Goal: Find specific page/section: Find specific page/section

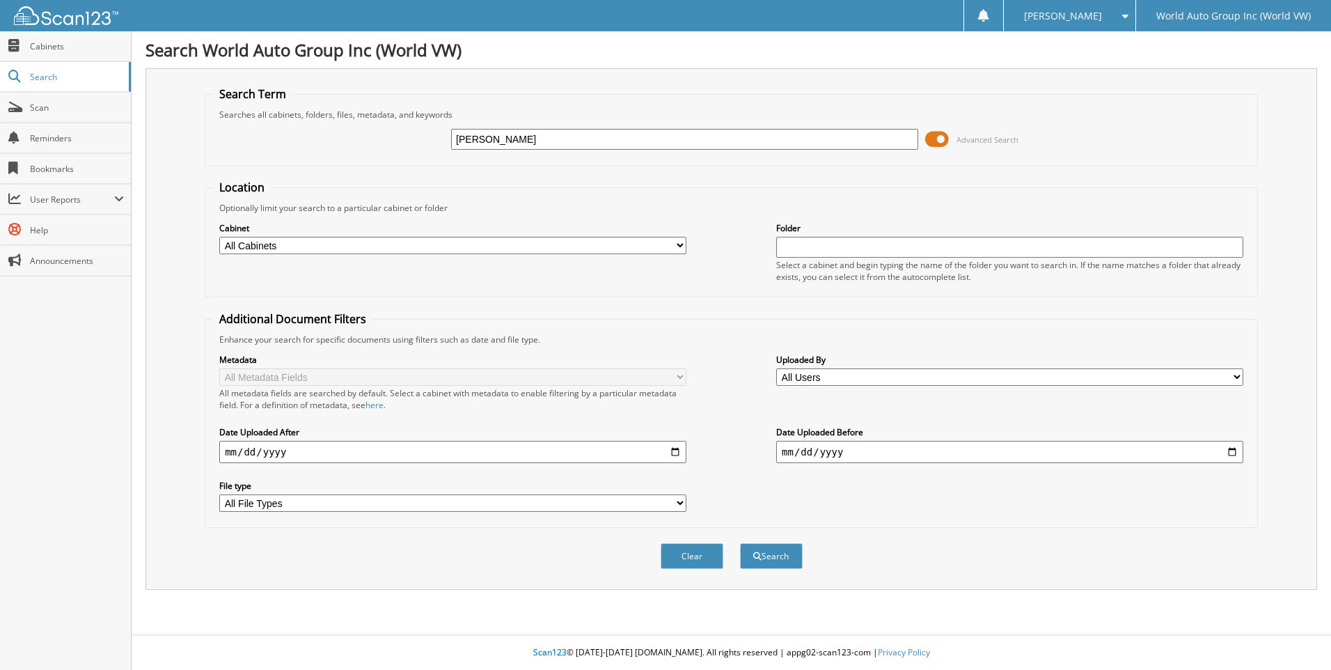
type input "RICHTER"
click at [740, 543] on button "Search" at bounding box center [771, 556] width 63 height 26
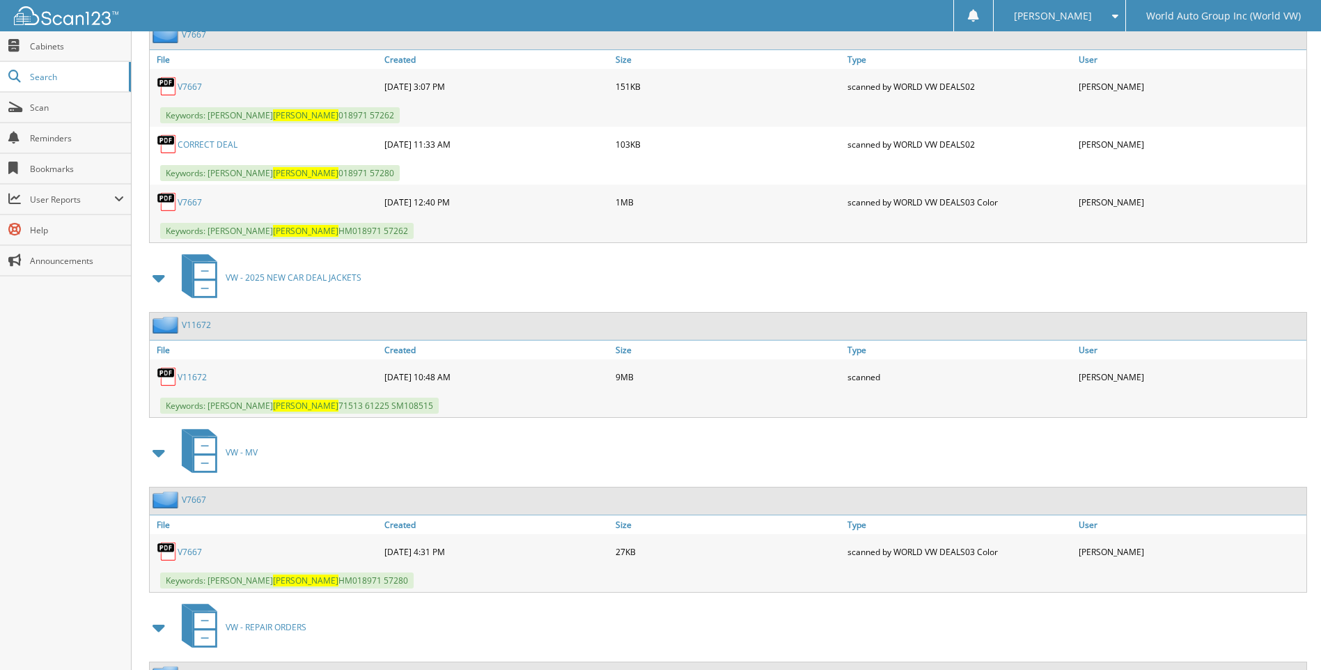
scroll to position [696, 0]
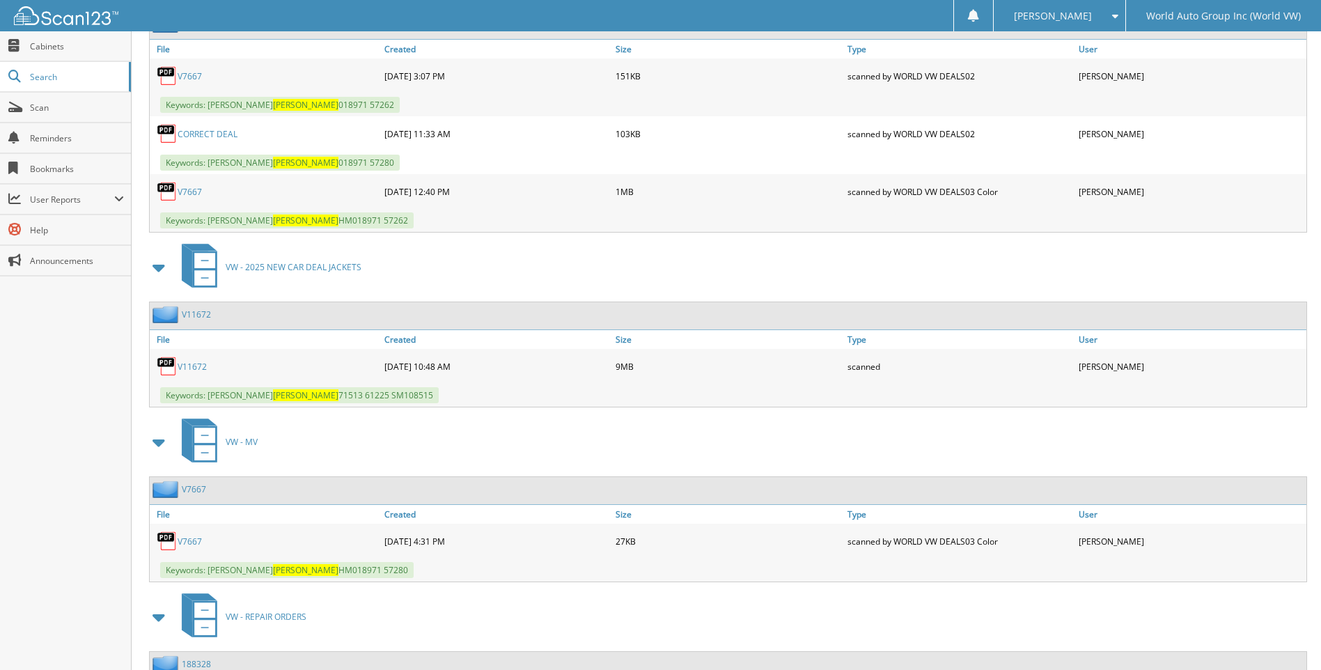
click at [187, 370] on link "V11672" at bounding box center [192, 367] width 29 height 12
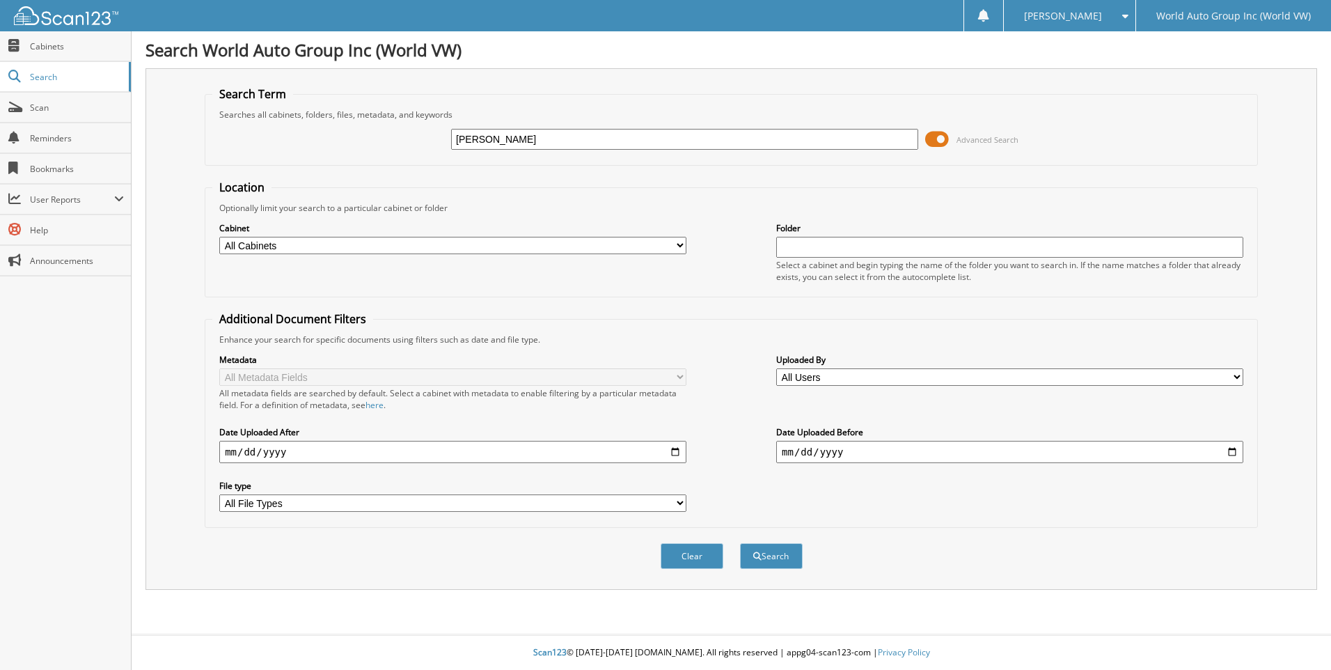
type input "LESLIE TALENTO"
click at [740, 543] on button "Search" at bounding box center [771, 556] width 63 height 26
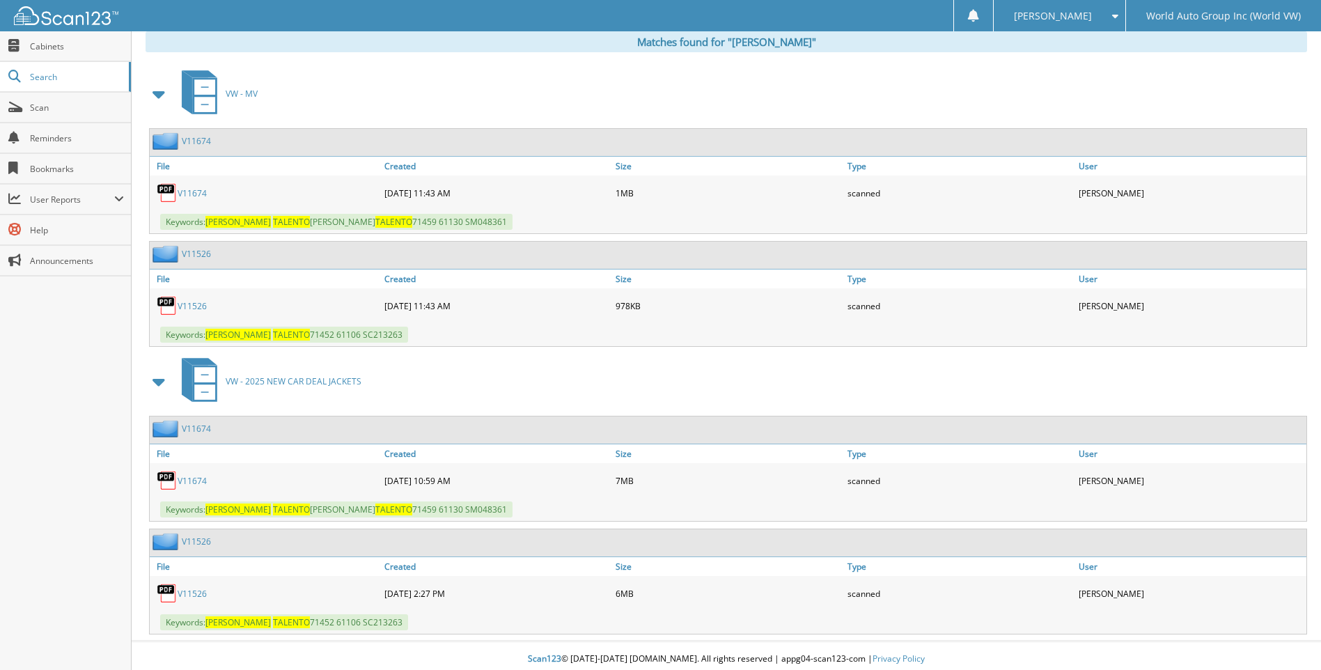
scroll to position [586, 0]
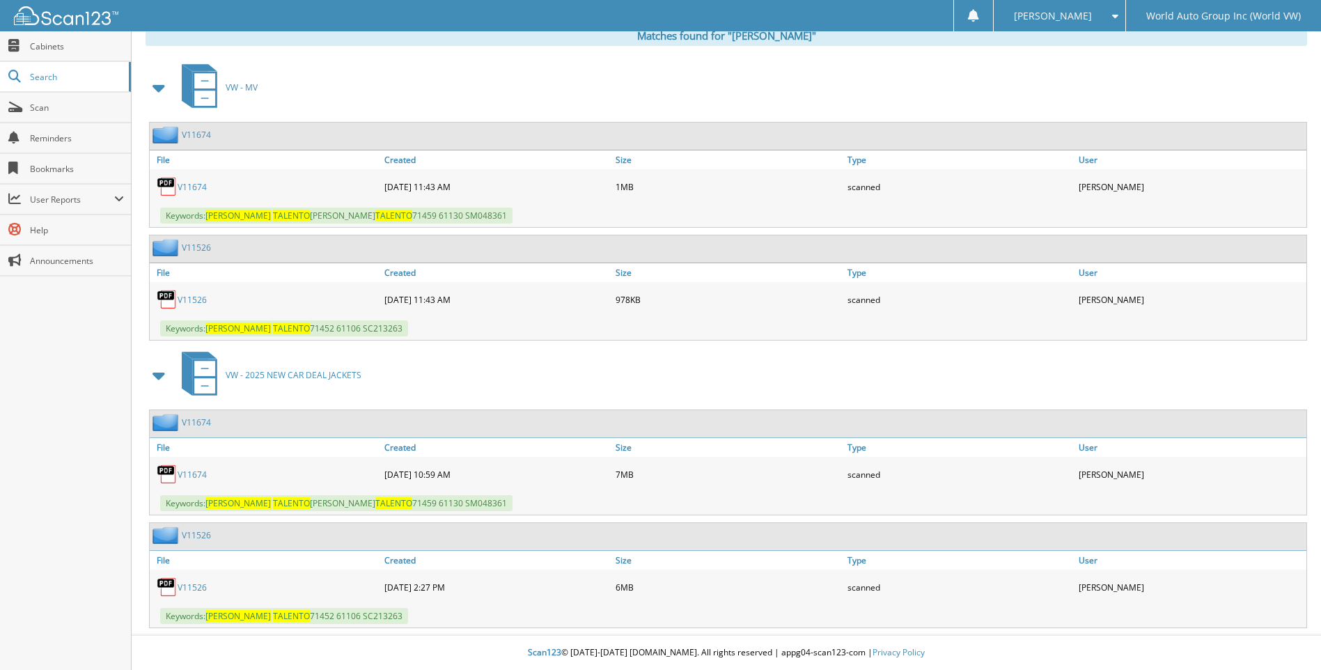
click at [201, 302] on link "V11526" at bounding box center [192, 300] width 29 height 12
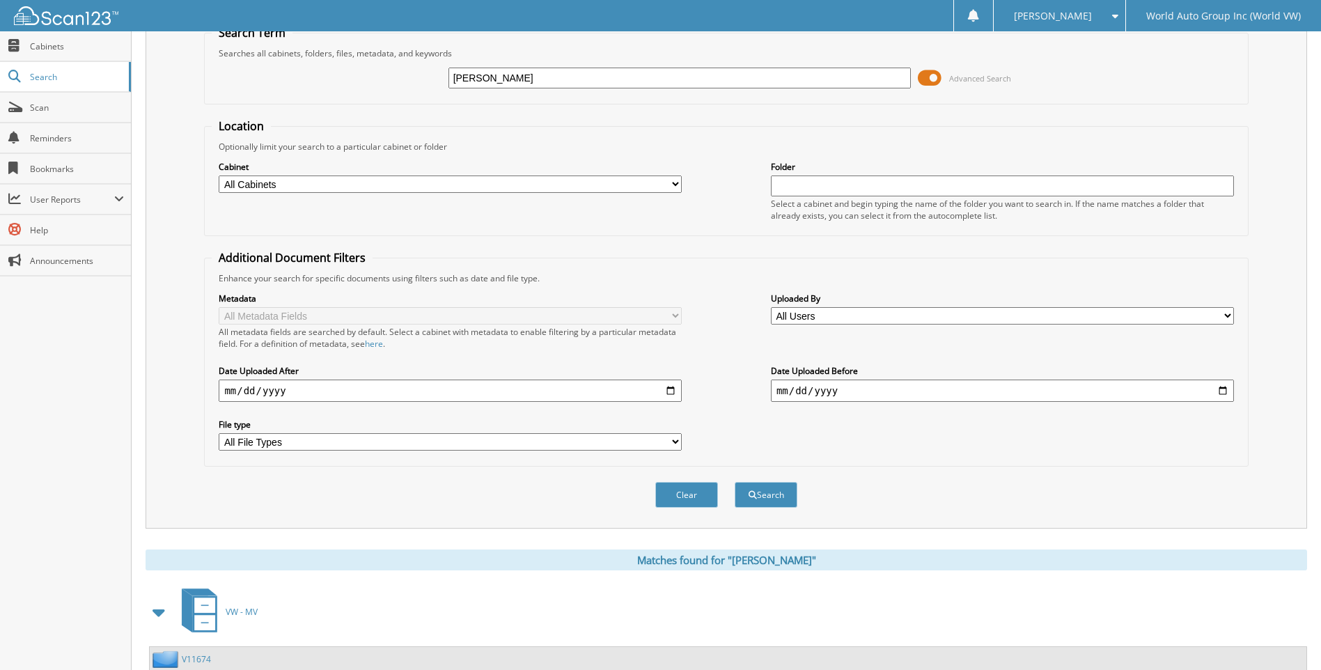
scroll to position [0, 0]
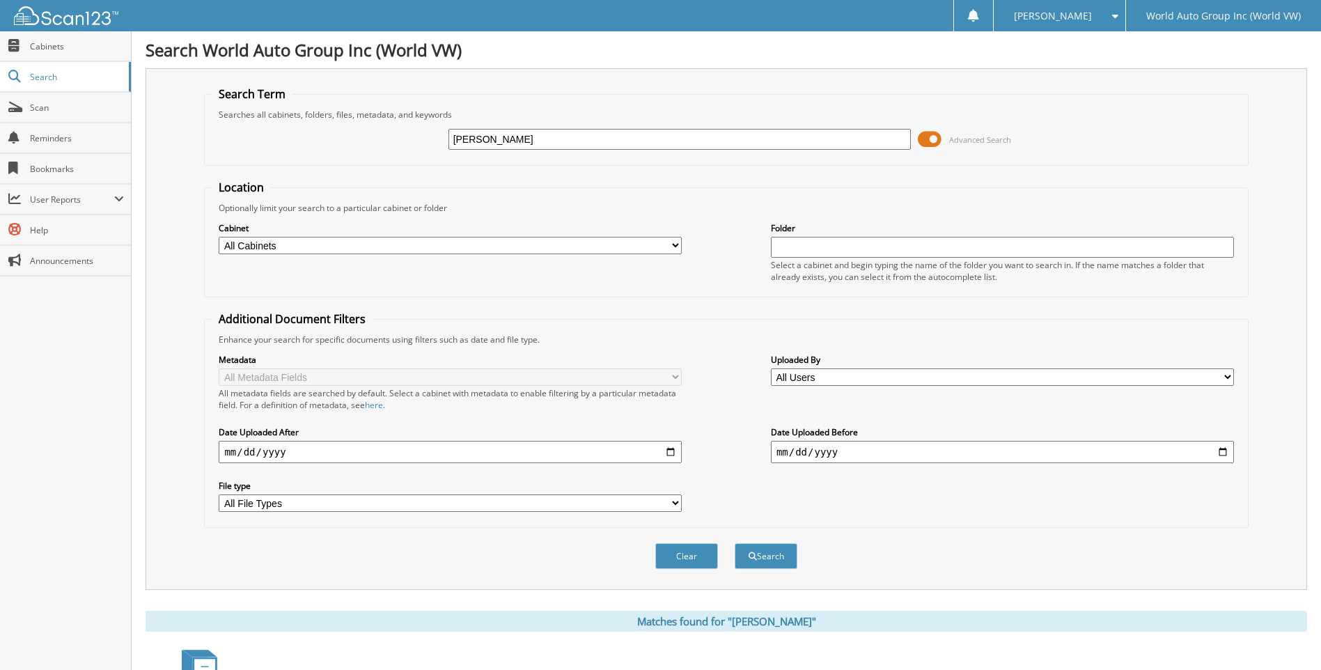
click at [604, 141] on input "[PERSON_NAME]" at bounding box center [679, 139] width 463 height 21
type input "J5161599"
click at [735, 543] on button "Search" at bounding box center [766, 556] width 63 height 26
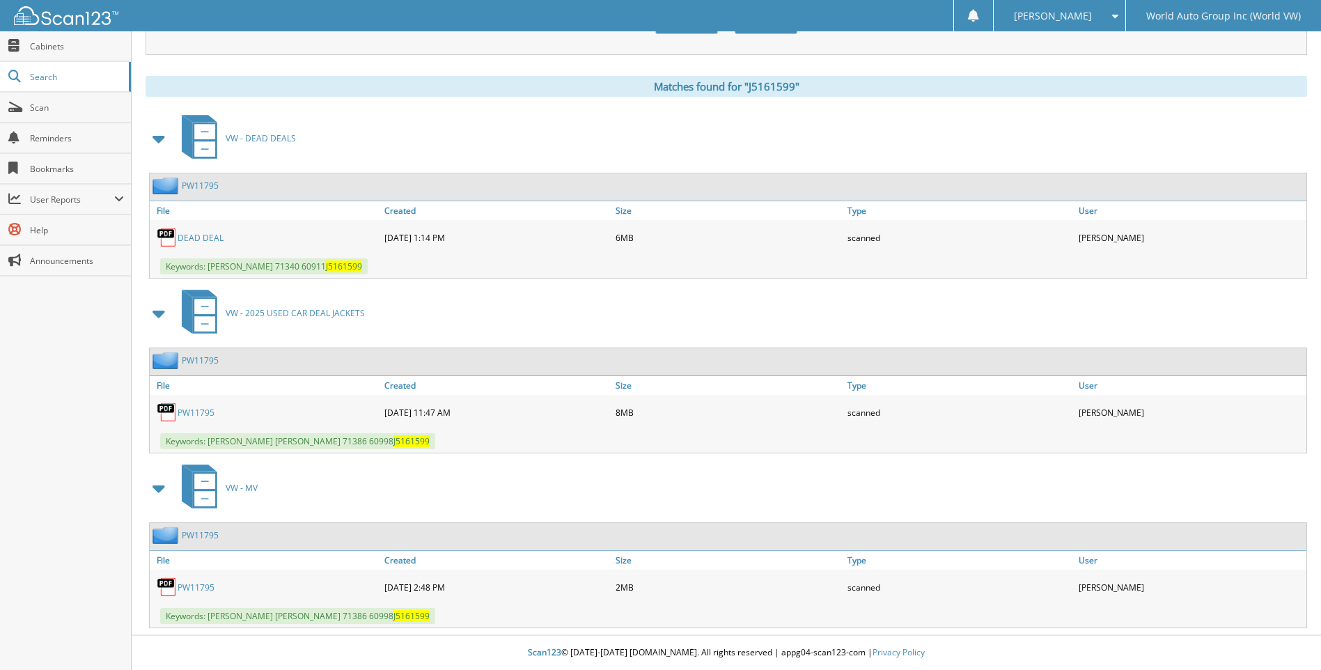
scroll to position [535, 0]
click at [194, 587] on link "PW11795" at bounding box center [196, 587] width 37 height 12
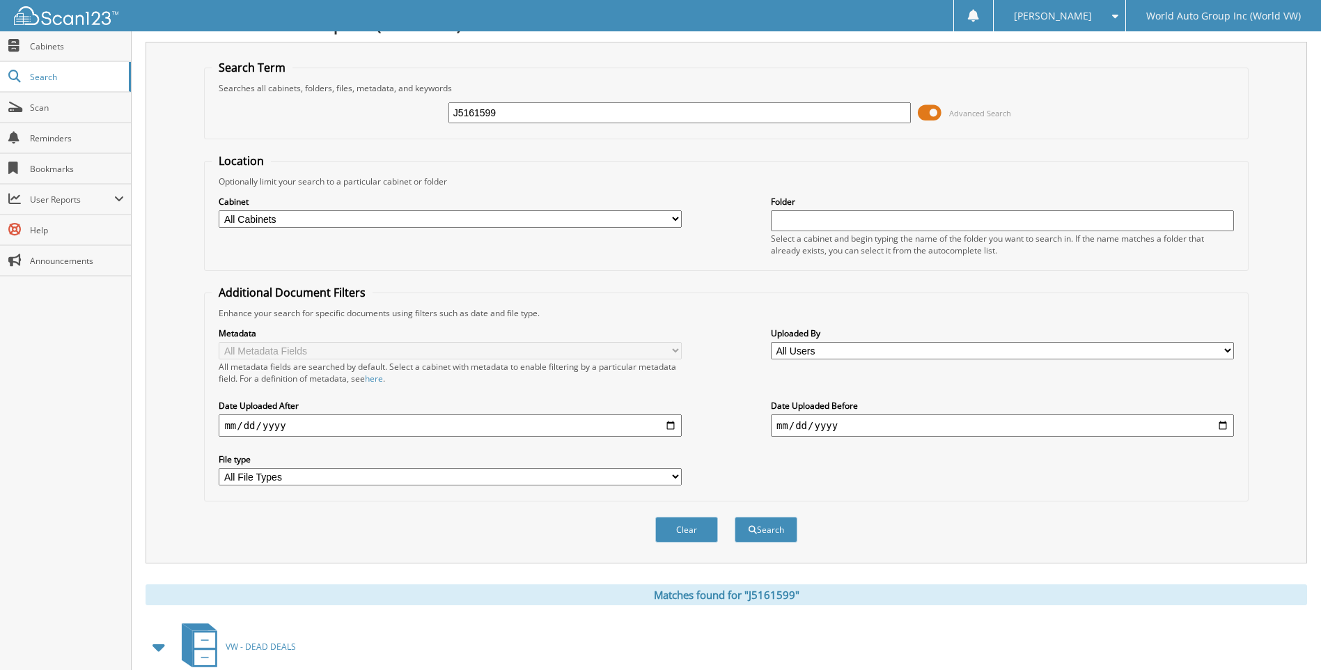
scroll to position [0, 0]
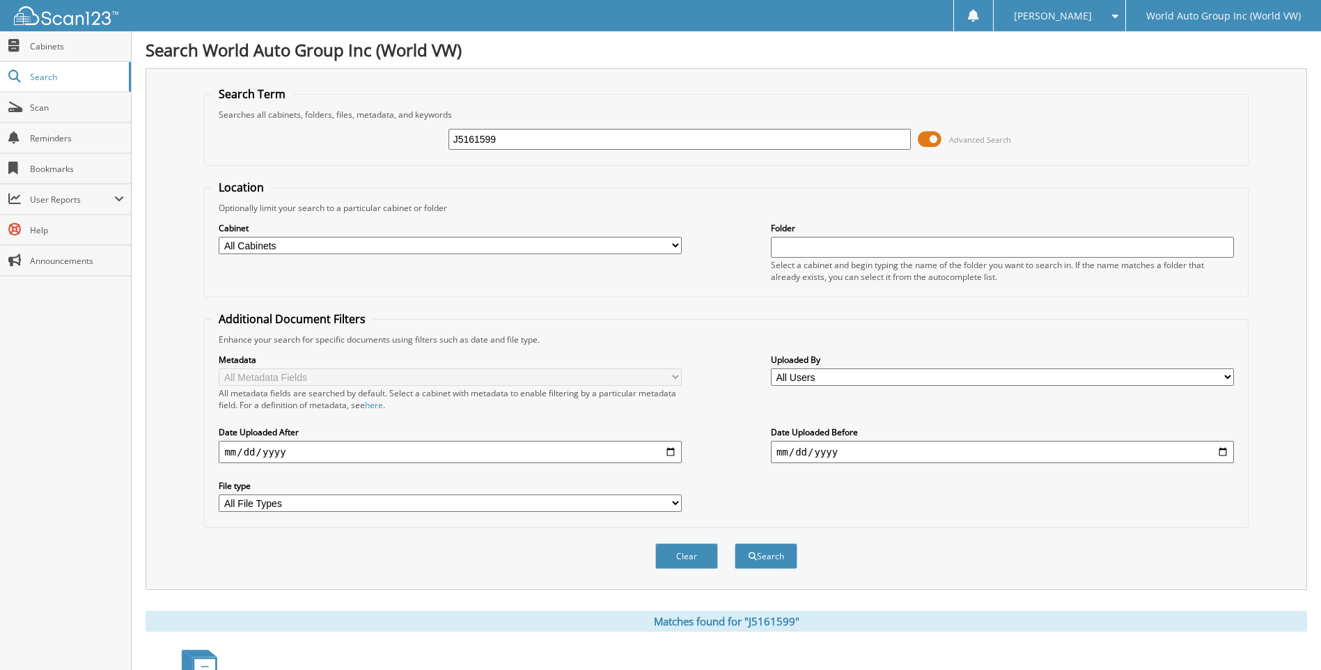
click at [507, 141] on input "J5161599" at bounding box center [679, 139] width 463 height 21
type input "NM011766"
click at [735, 543] on button "Search" at bounding box center [766, 556] width 63 height 26
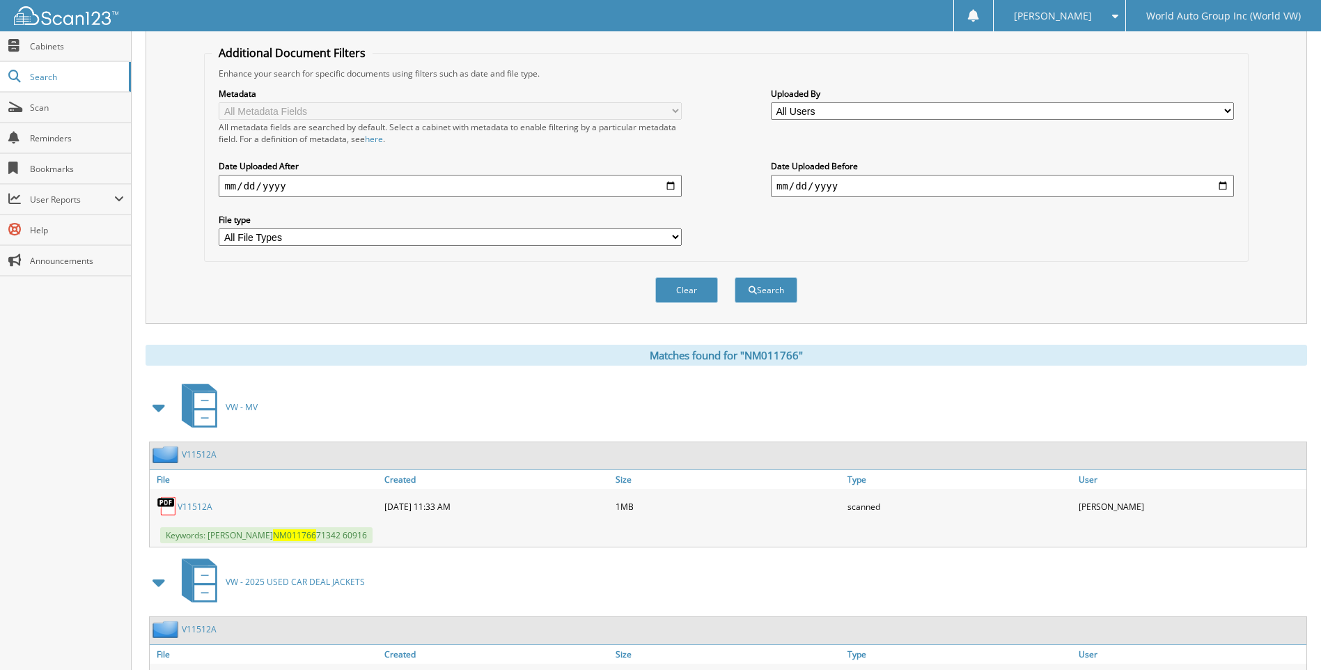
scroll to position [361, 0]
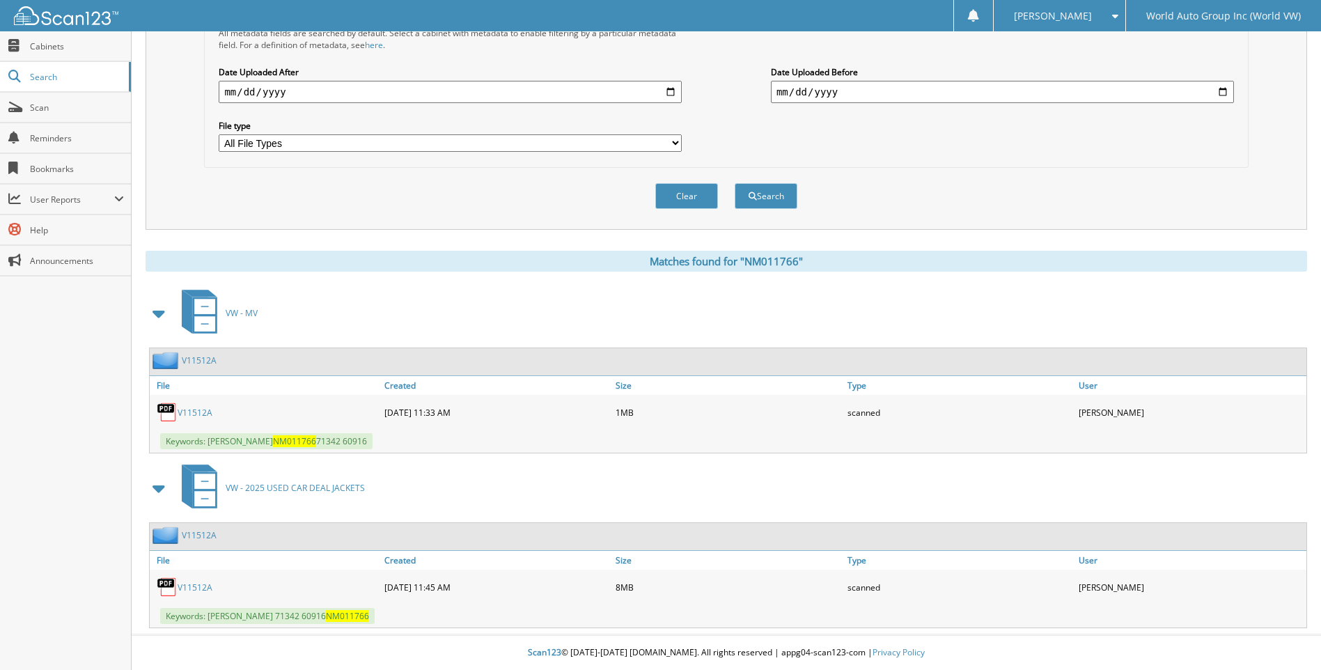
click at [203, 413] on link "V11512A" at bounding box center [195, 413] width 35 height 12
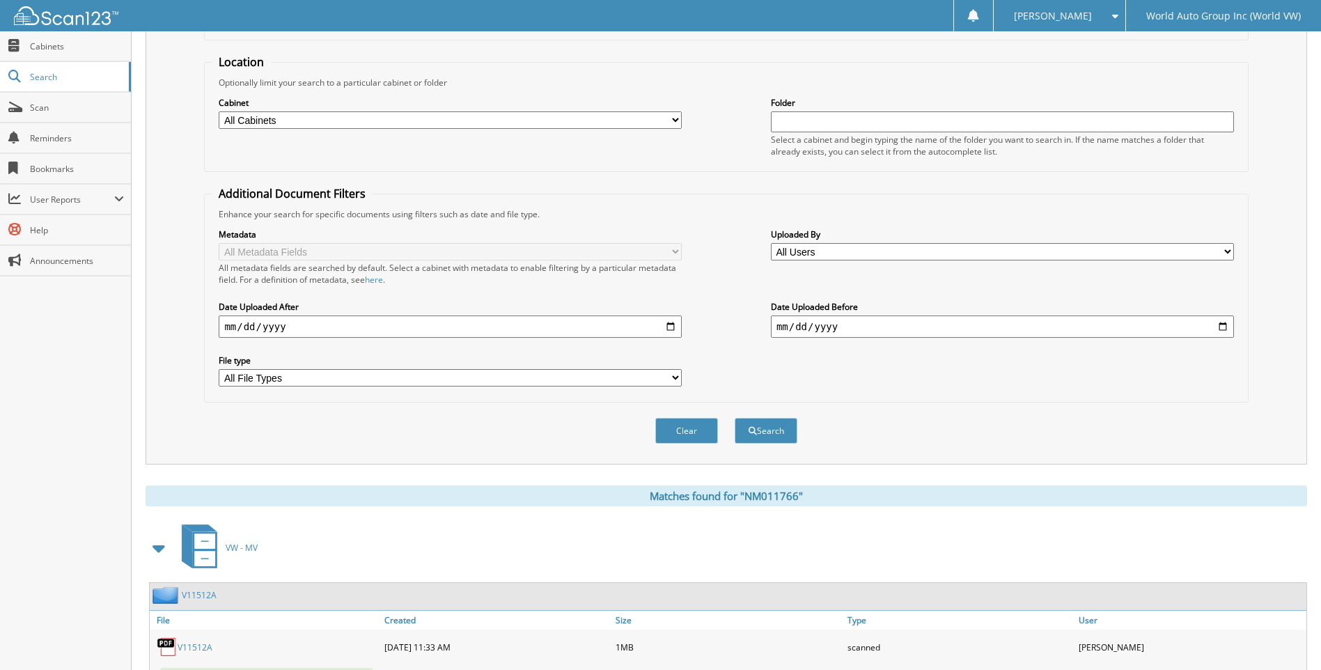
scroll to position [0, 0]
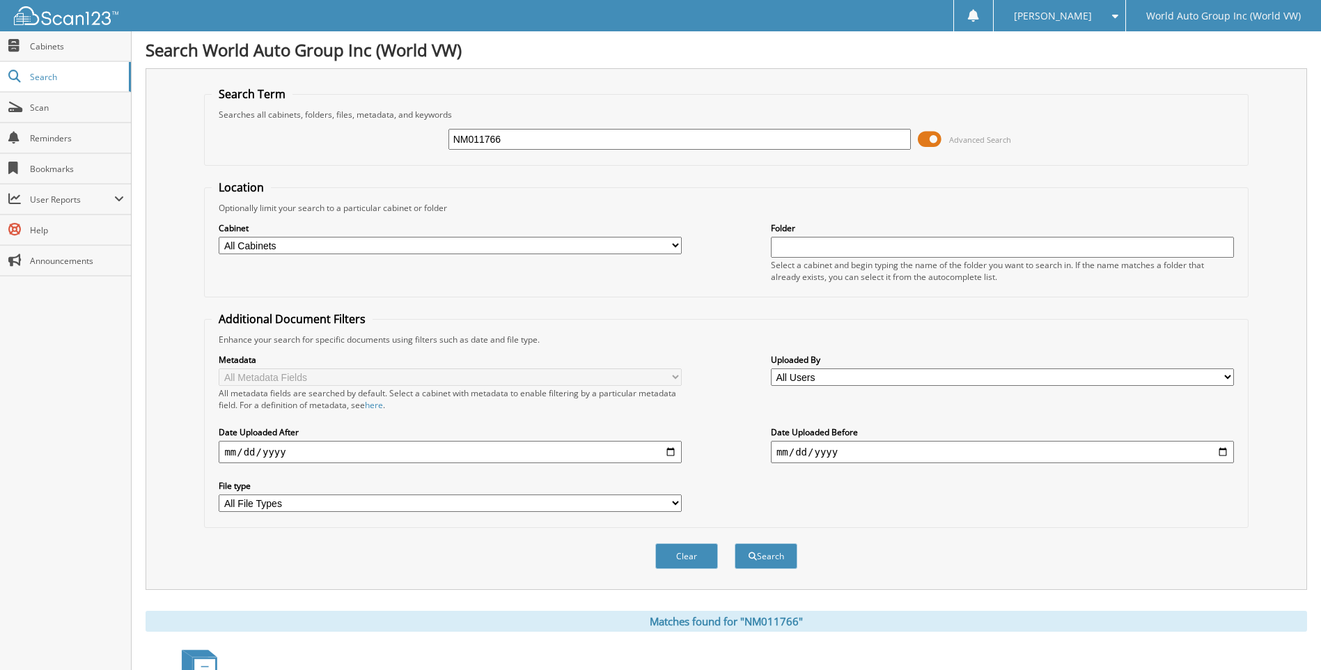
click at [571, 144] on input "NM011766" at bounding box center [679, 139] width 463 height 21
type input "SC546349"
click at [735, 543] on button "Search" at bounding box center [766, 556] width 63 height 26
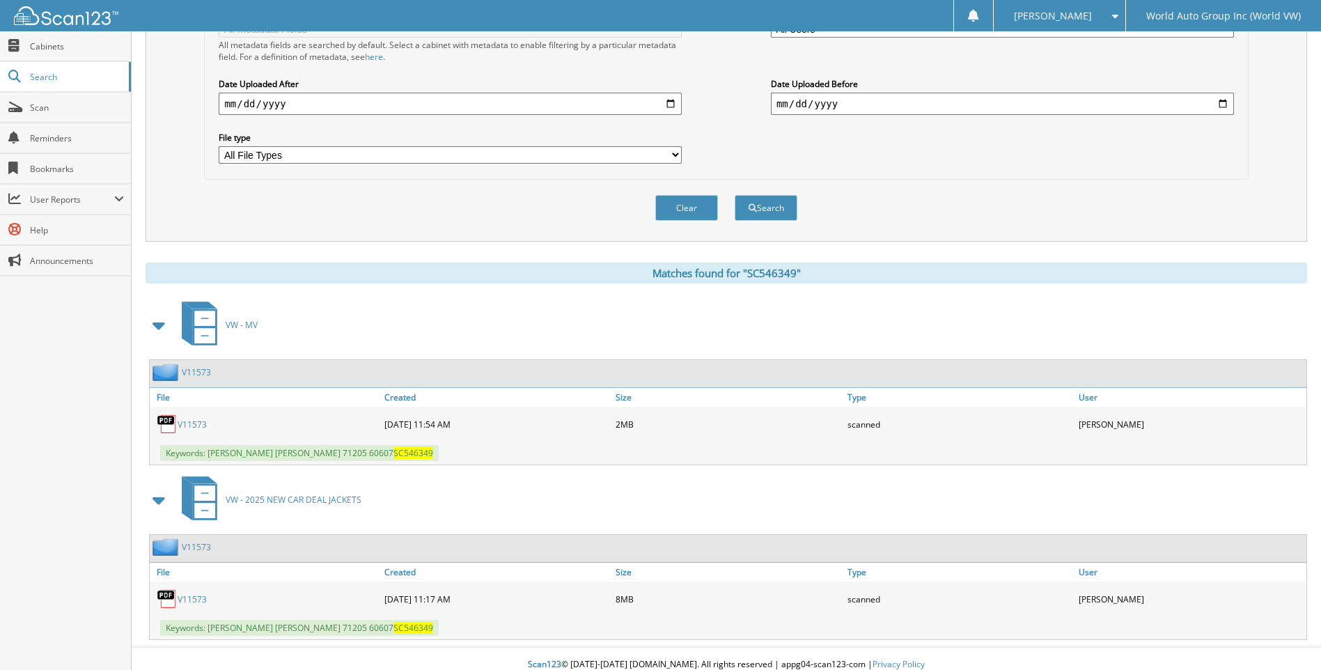
scroll to position [361, 0]
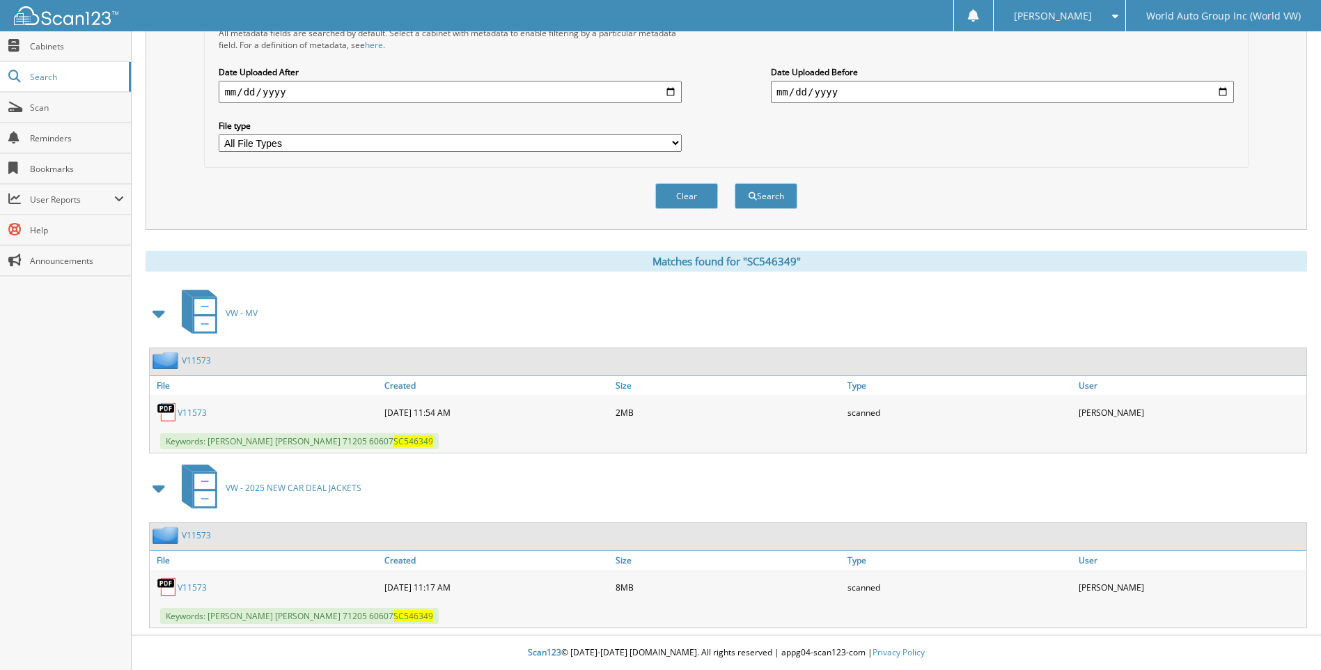
click at [201, 413] on link "V11573" at bounding box center [192, 413] width 29 height 12
